Goal: Transaction & Acquisition: Purchase product/service

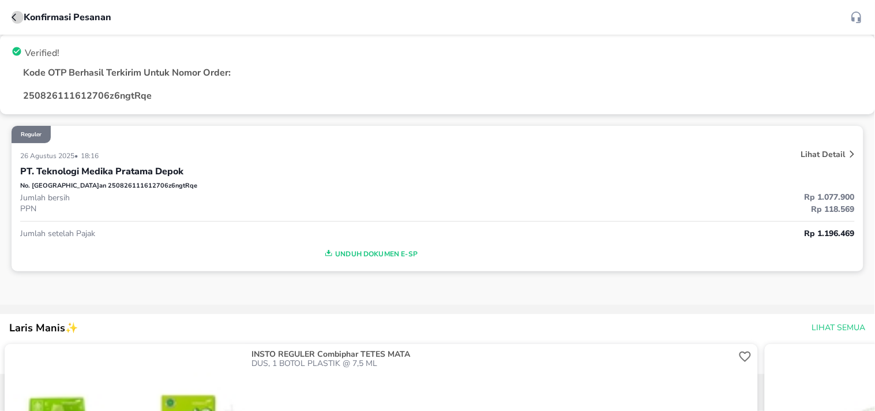
click at [13, 23] on button "button" at bounding box center [18, 17] width 12 height 14
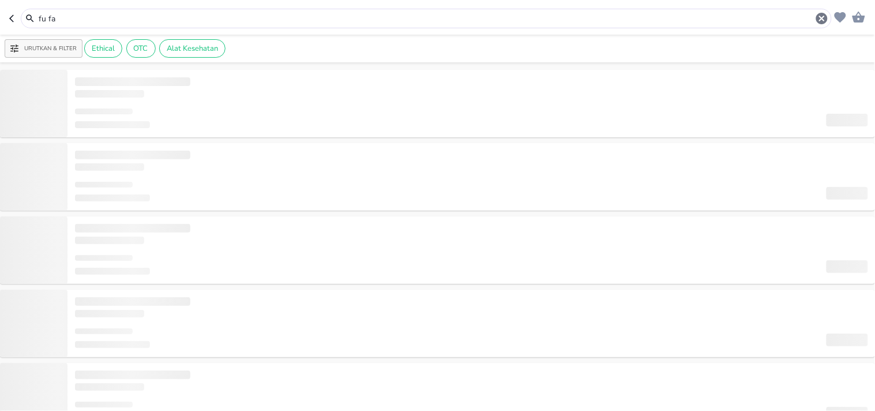
click at [13, 19] on icon "button" at bounding box center [13, 18] width 9 height 9
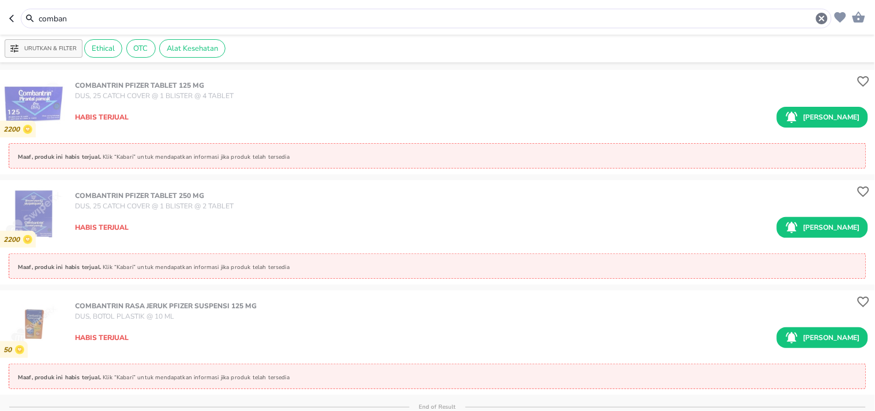
drag, startPoint x: 87, startPoint y: 20, endPoint x: 32, endPoint y: 18, distance: 54.2
click at [32, 18] on div "comban" at bounding box center [426, 19] width 805 height 14
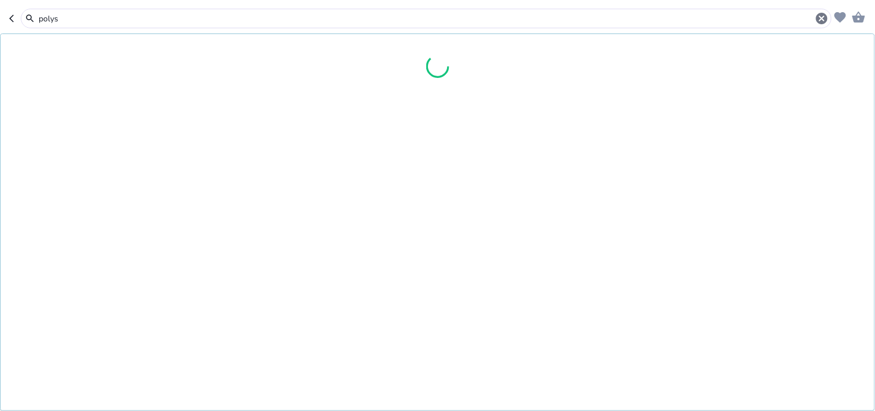
type input "polys"
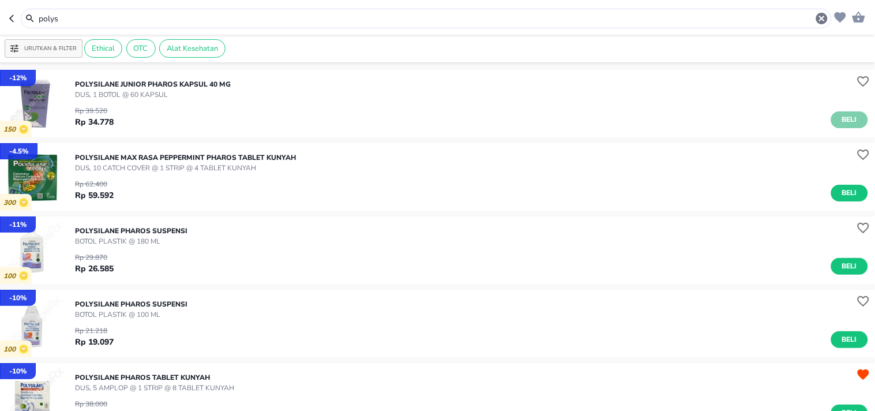
click at [840, 117] on span "Beli" at bounding box center [850, 120] width 20 height 12
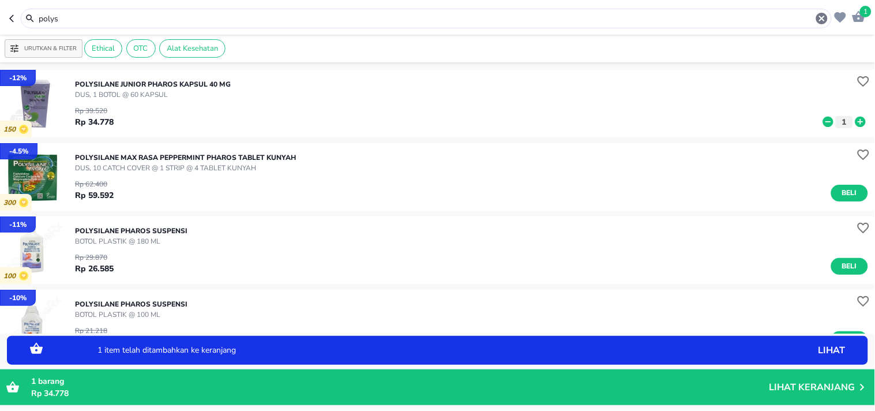
click at [856, 123] on icon at bounding box center [861, 122] width 10 height 10
click at [823, 122] on icon at bounding box center [828, 122] width 10 height 10
